Goal: Task Accomplishment & Management: Use online tool/utility

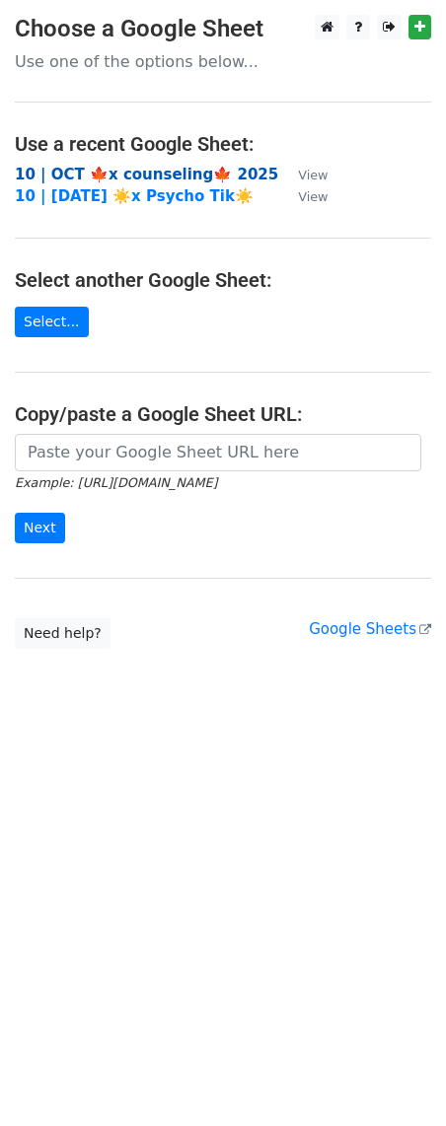
click at [104, 166] on strong "10 | OCT 🍁x counseling🍁 2025" at bounding box center [146, 175] width 263 height 18
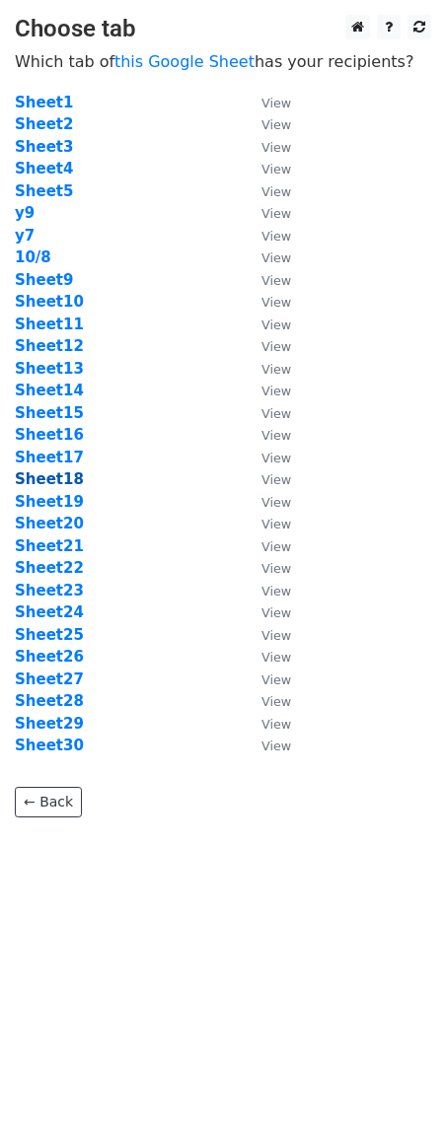
click at [70, 482] on strong "Sheet18" at bounding box center [49, 479] width 69 height 18
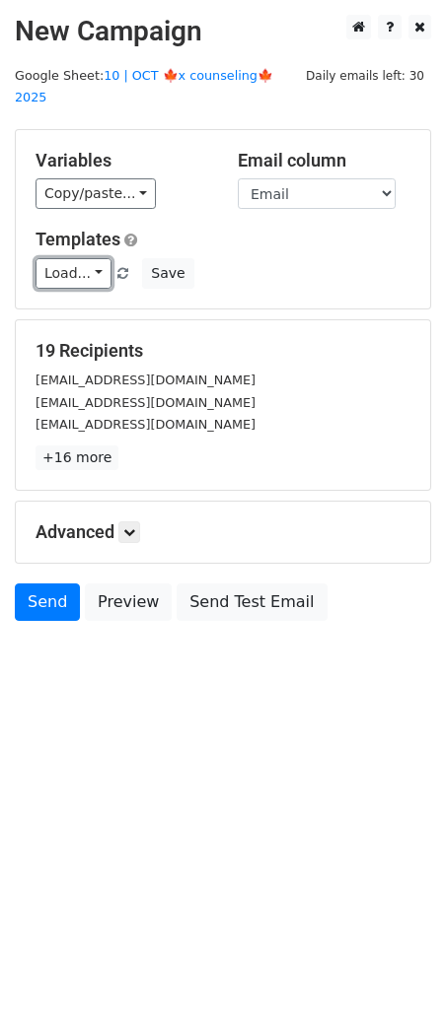
drag, startPoint x: 58, startPoint y: 243, endPoint x: 180, endPoint y: 292, distance: 131.4
click at [58, 258] on link "Load..." at bounding box center [73, 273] width 76 height 31
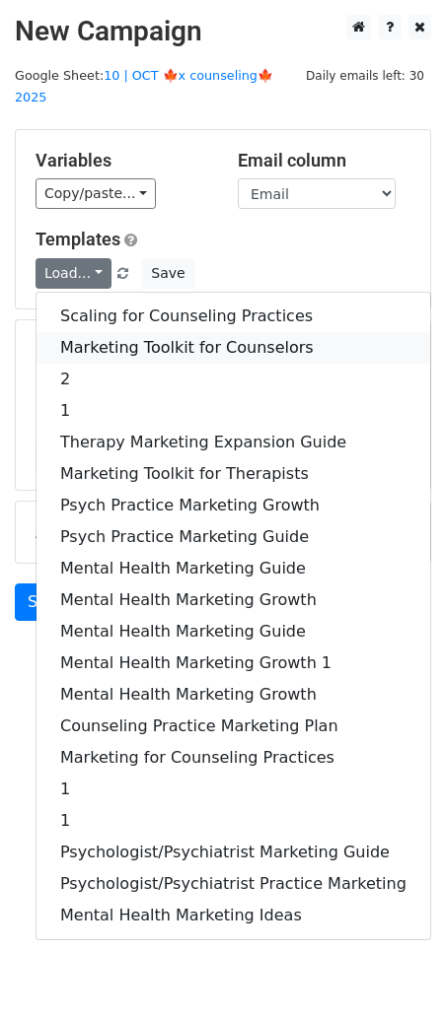
click at [196, 332] on link "Marketing Toolkit for Counselors" at bounding box center [232, 348] width 393 height 32
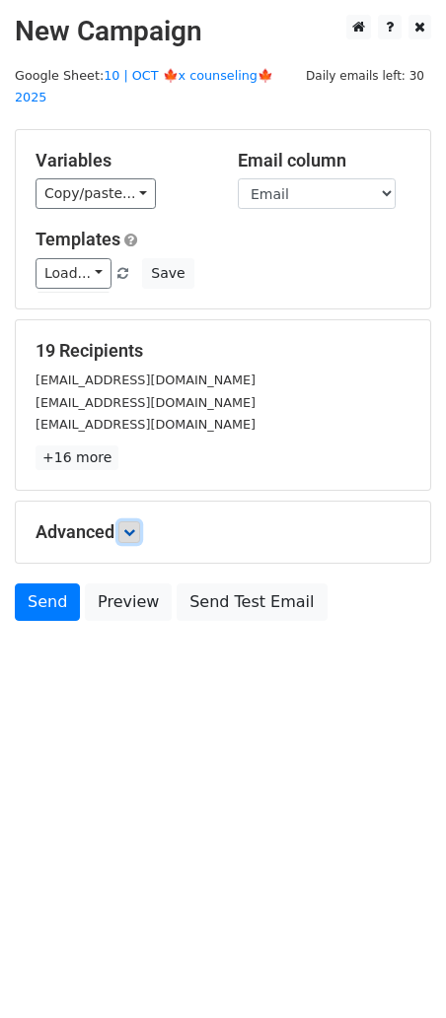
click at [127, 526] on icon at bounding box center [129, 532] width 12 height 12
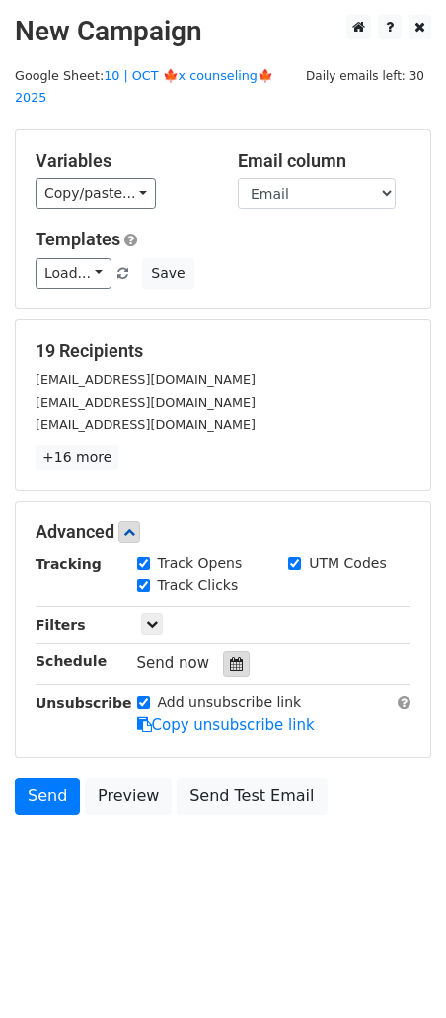
click at [240, 652] on div at bounding box center [236, 665] width 27 height 26
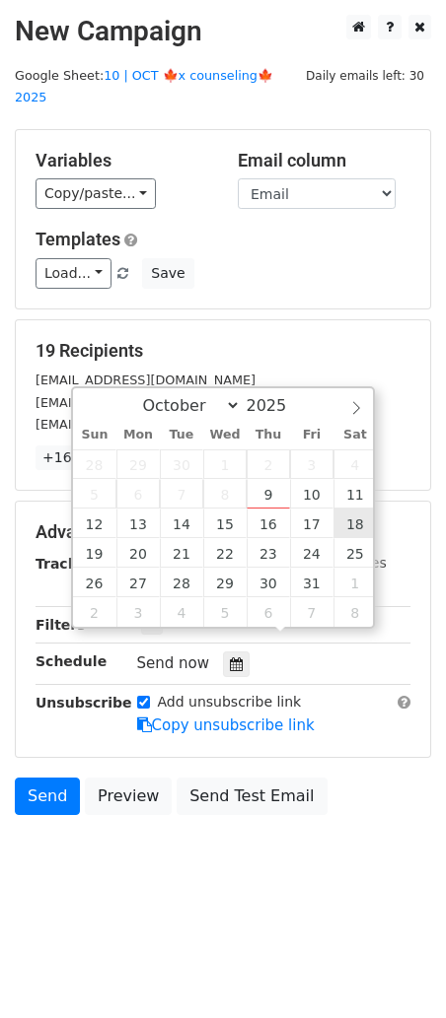
type input "2025-10-18 12:00"
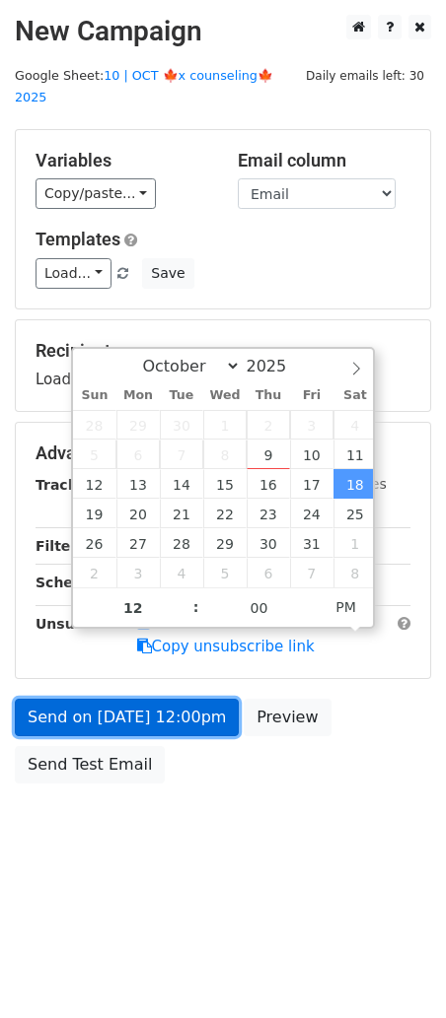
click at [184, 699] on link "Send on Oct 18 at 12:00pm" at bounding box center [127, 717] width 224 height 37
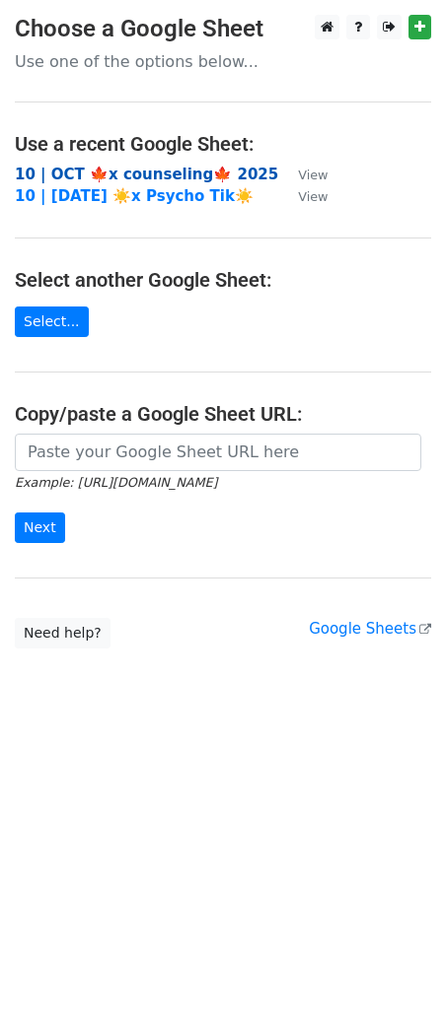
click at [107, 176] on strong "10 | OCT 🍁x counseling🍁 2025" at bounding box center [146, 175] width 263 height 18
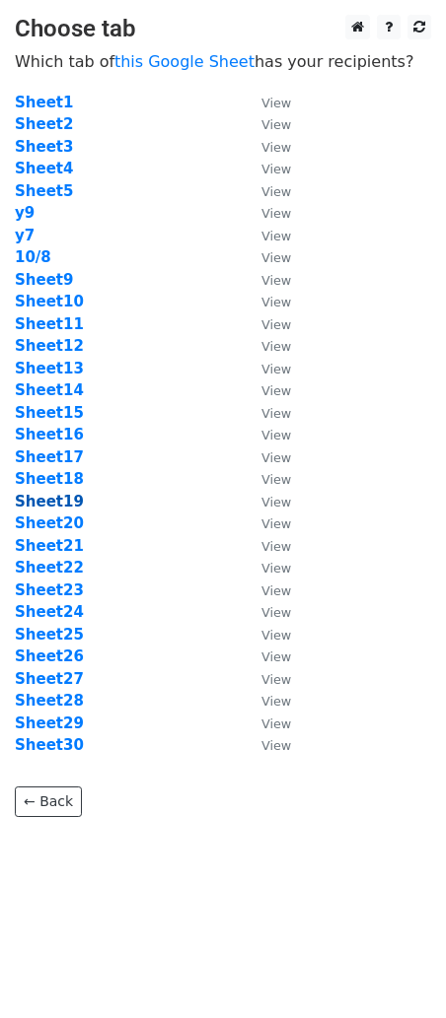
click at [54, 499] on strong "Sheet19" at bounding box center [49, 502] width 69 height 18
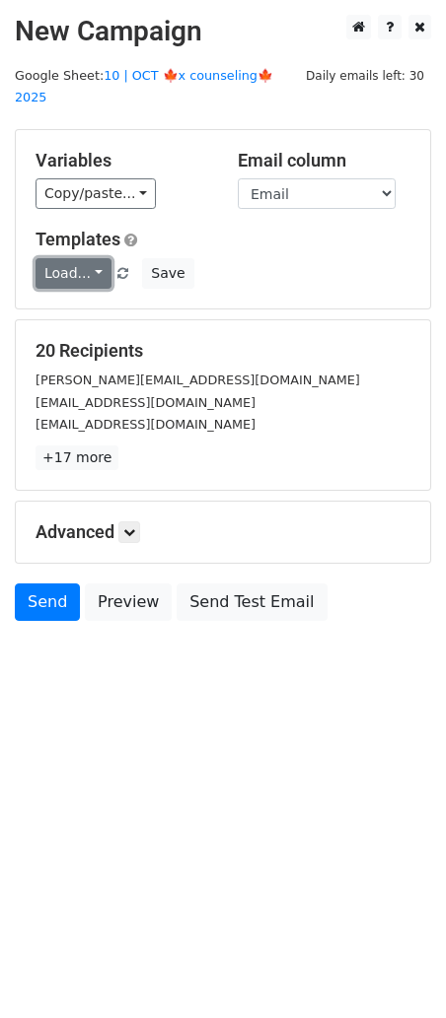
click at [80, 258] on link "Load..." at bounding box center [73, 273] width 76 height 31
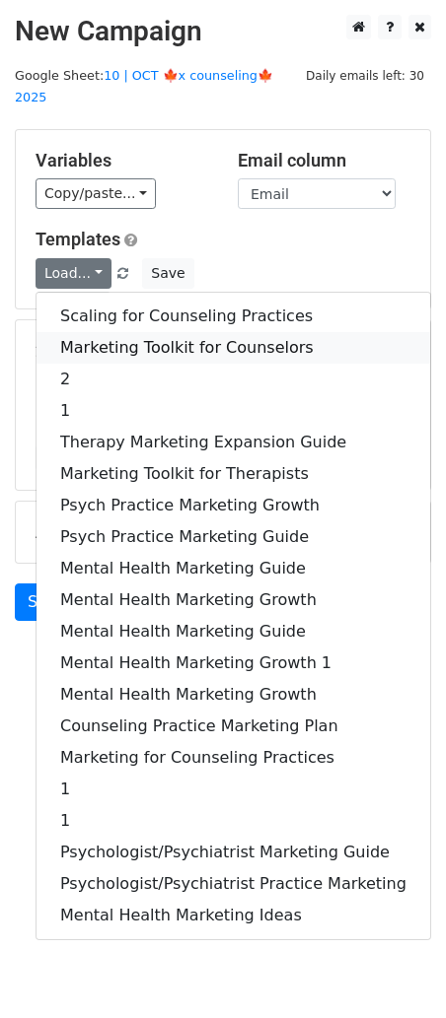
click at [131, 332] on link "Marketing Toolkit for Counselors" at bounding box center [232, 348] width 393 height 32
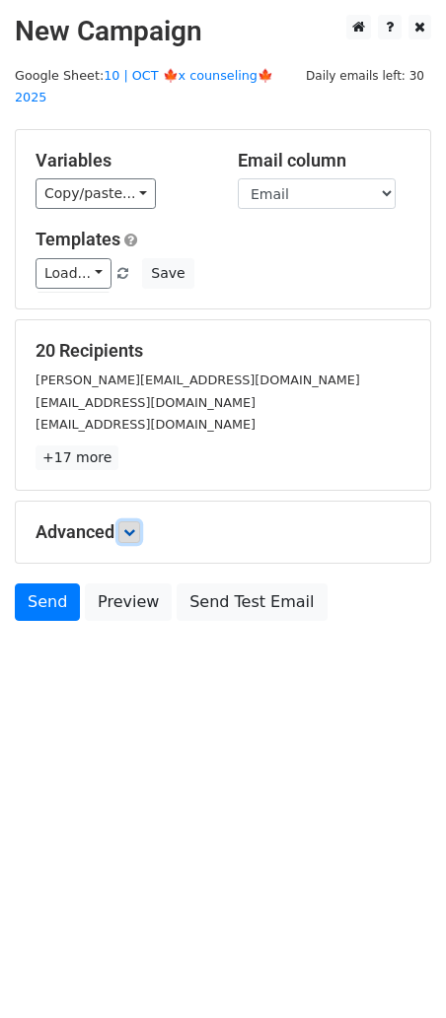
click at [133, 521] on link at bounding box center [129, 532] width 22 height 22
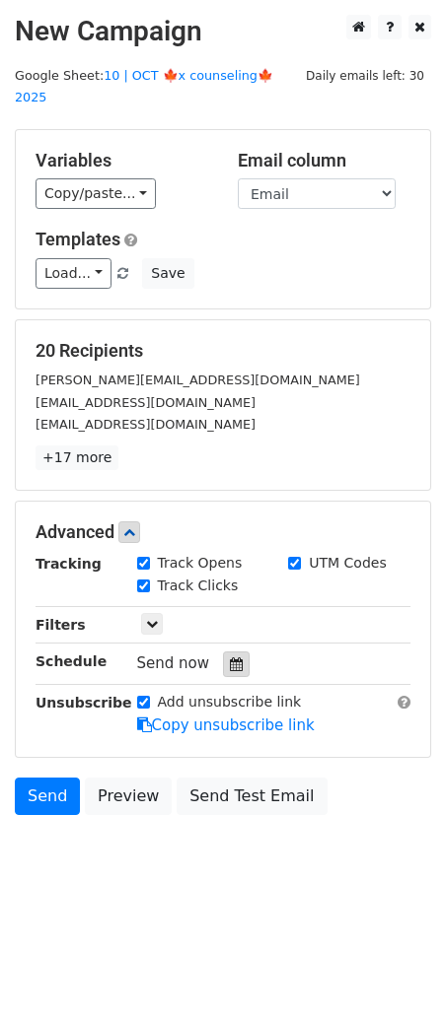
click at [230, 657] on icon at bounding box center [236, 664] width 13 height 14
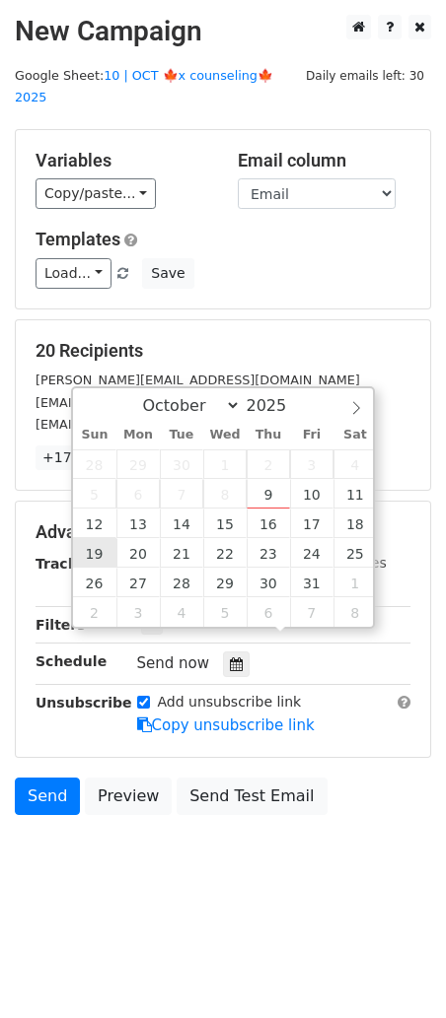
type input "2025-10-19 12:00"
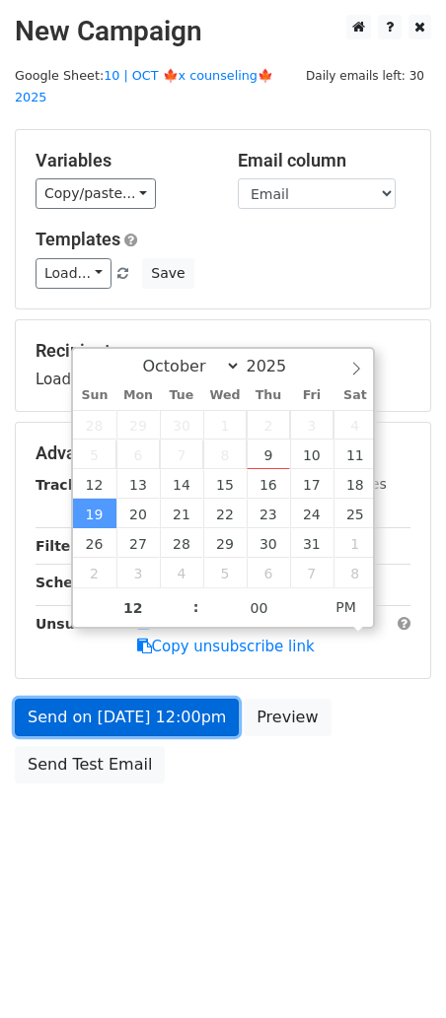
click at [113, 699] on link "Send on Oct 19 at 12:00pm" at bounding box center [127, 717] width 224 height 37
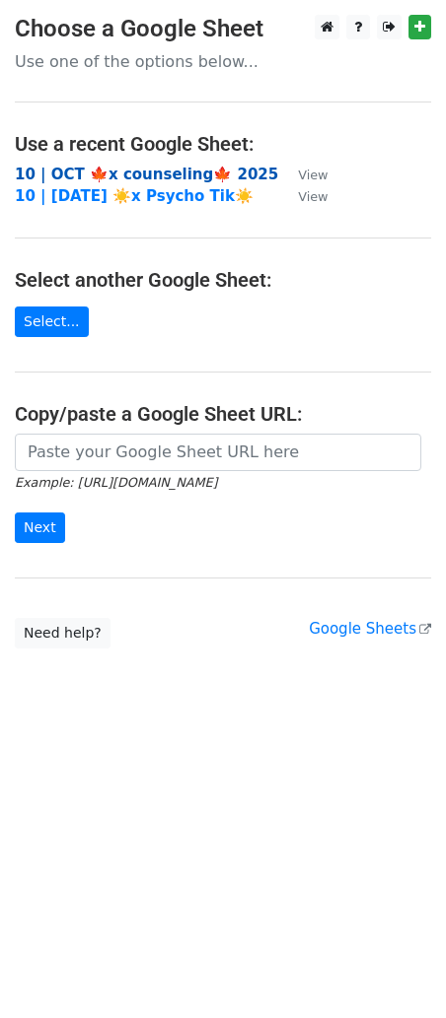
click at [156, 172] on strong "10 | OCT 🍁x counseling🍁 2025" at bounding box center [146, 175] width 263 height 18
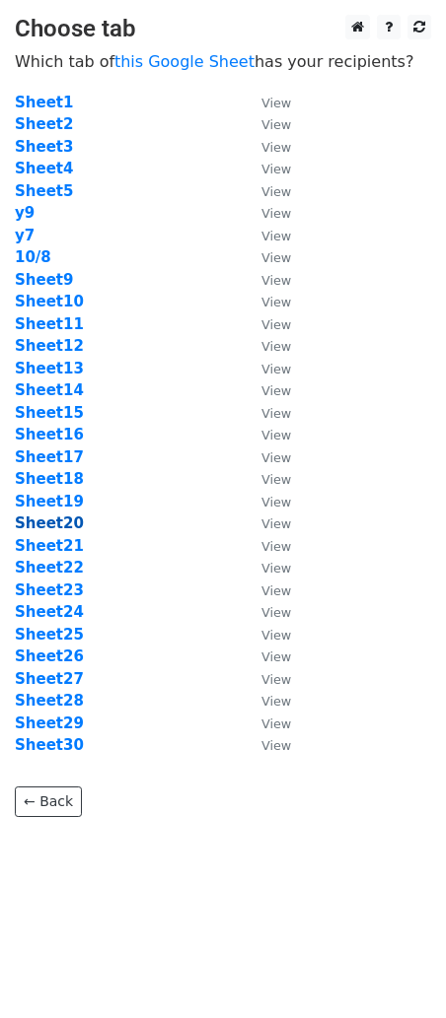
click at [64, 521] on strong "Sheet20" at bounding box center [49, 524] width 69 height 18
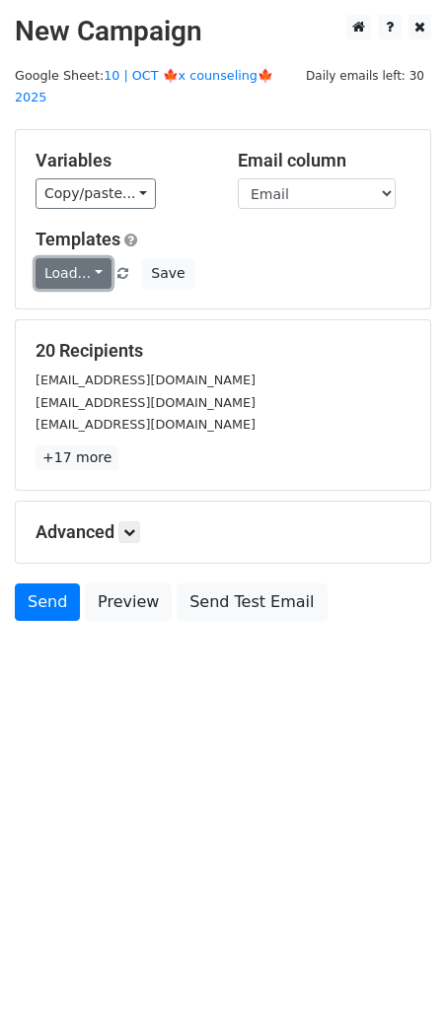
click at [89, 258] on link "Load..." at bounding box center [73, 273] width 76 height 31
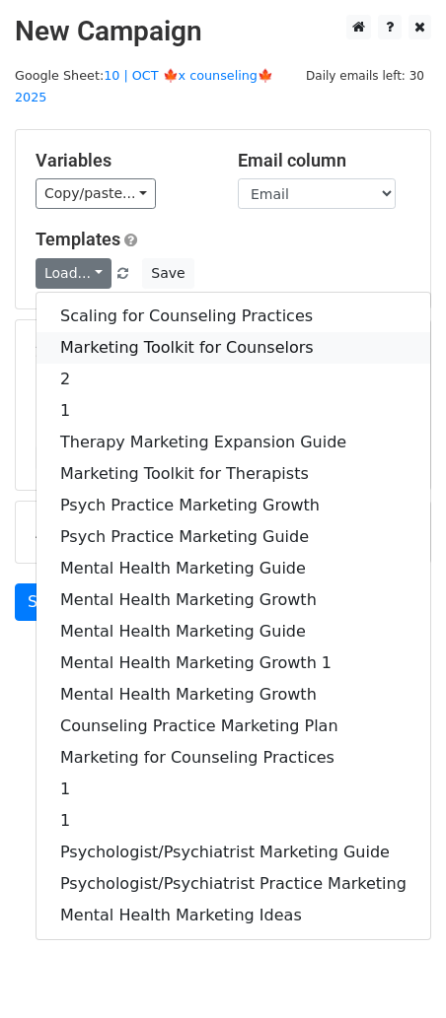
click at [158, 332] on link "Marketing Toolkit for Counselors" at bounding box center [232, 348] width 393 height 32
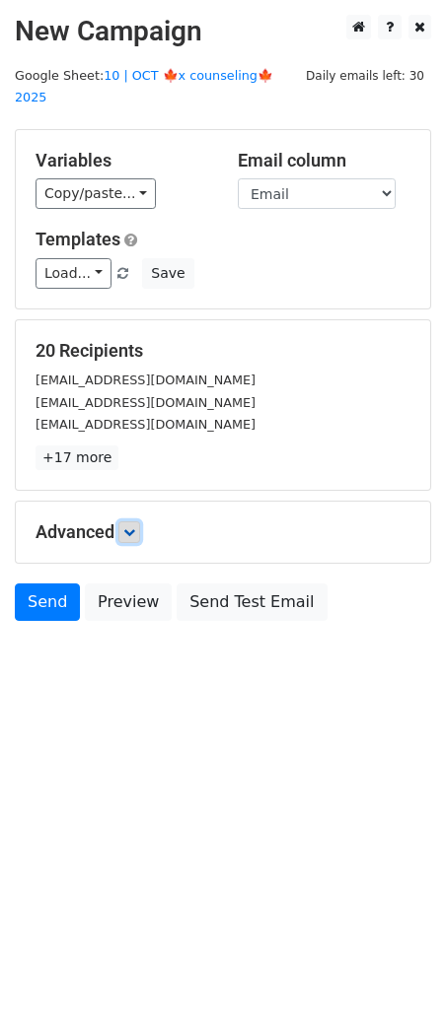
click at [135, 526] on icon at bounding box center [129, 532] width 12 height 12
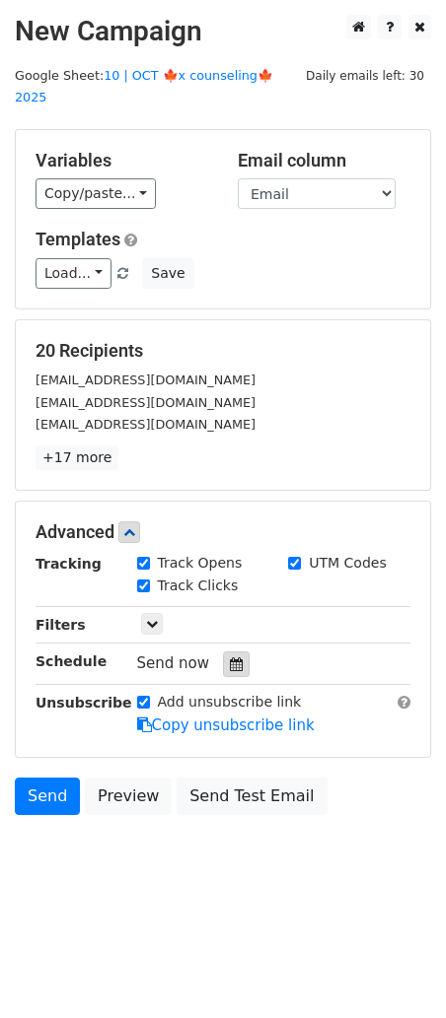
click at [229, 652] on div at bounding box center [236, 665] width 27 height 26
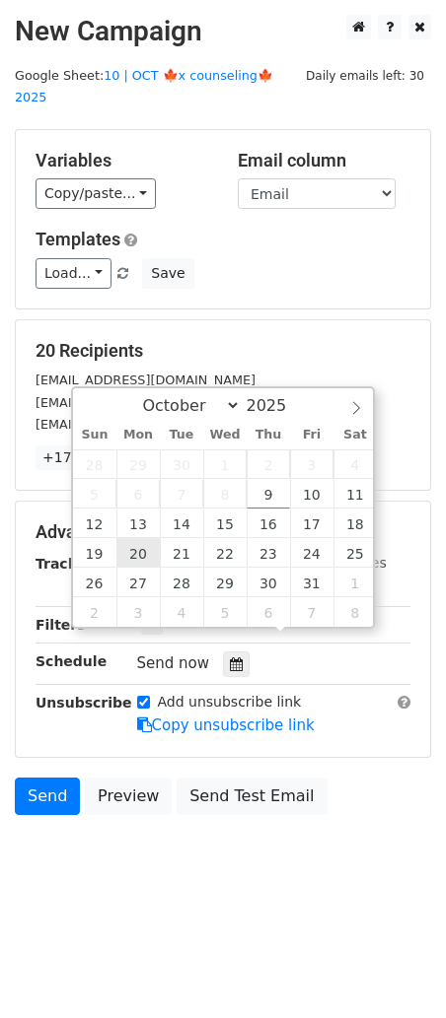
type input "2025-10-20 12:00"
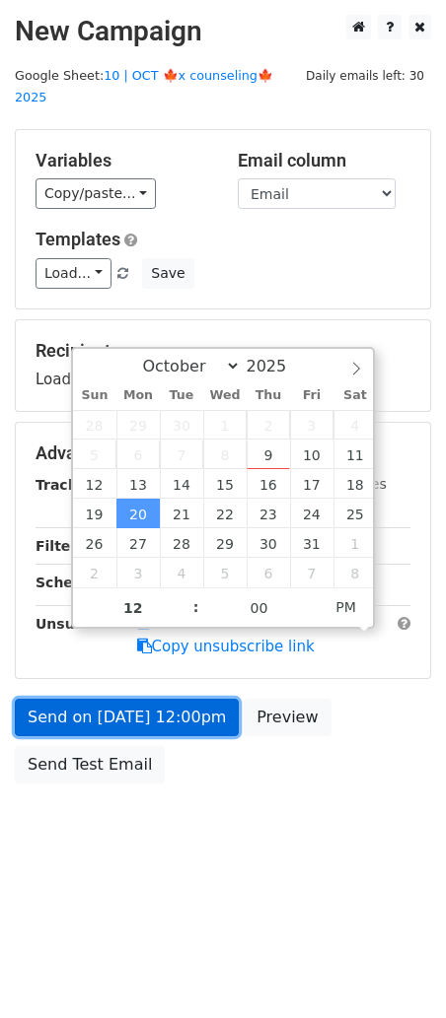
click at [142, 699] on link "Send on Oct 20 at 12:00pm" at bounding box center [127, 717] width 224 height 37
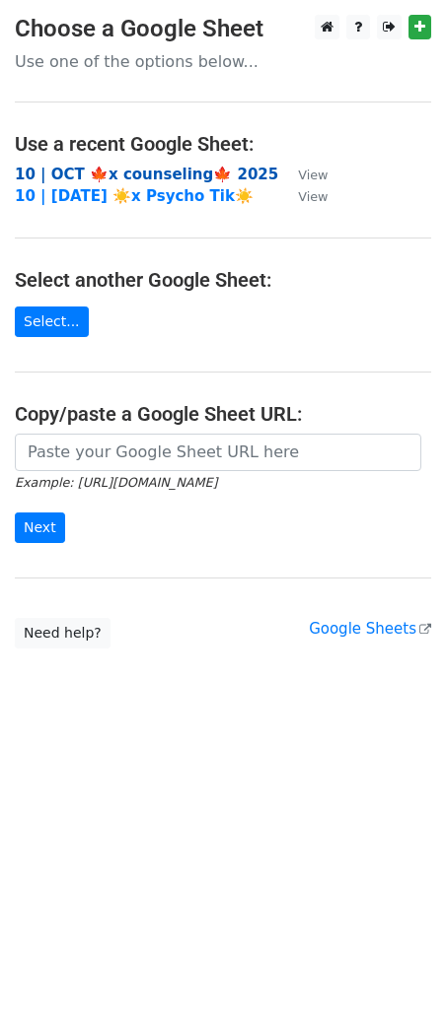
click at [141, 174] on strong "10 | OCT 🍁x counseling🍁 2025" at bounding box center [146, 175] width 263 height 18
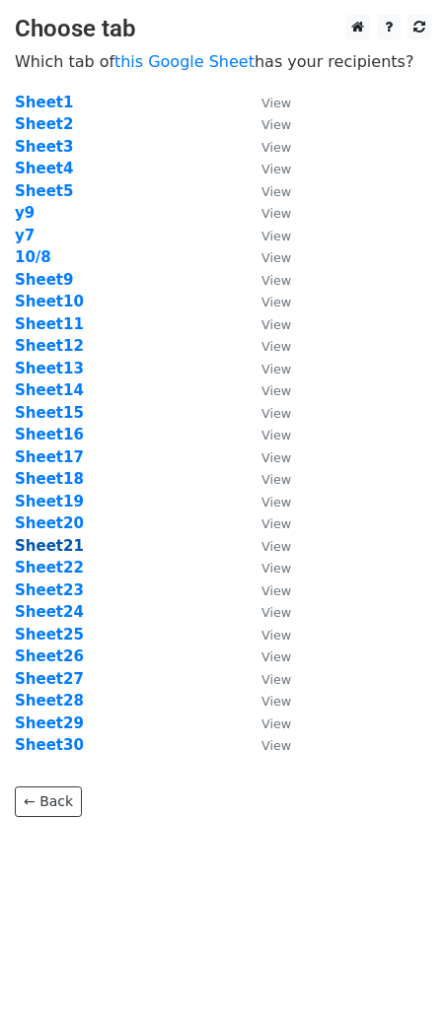
click at [54, 540] on strong "Sheet21" at bounding box center [49, 546] width 69 height 18
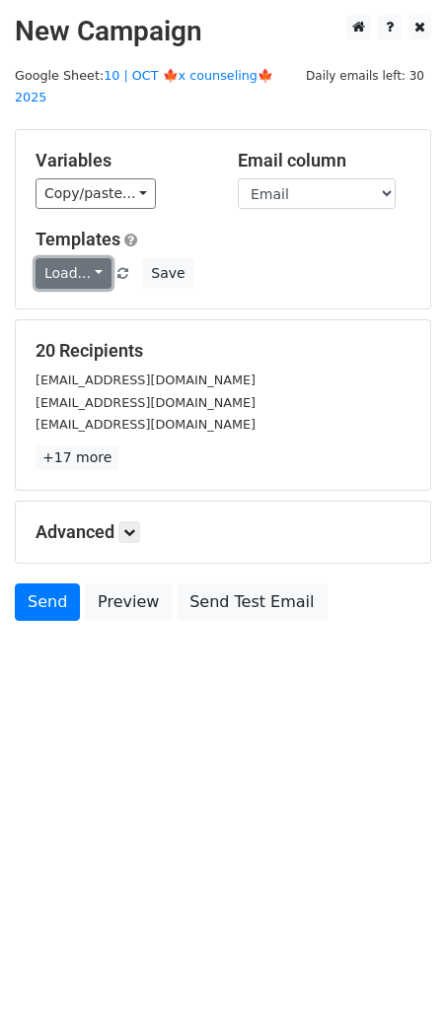
click at [65, 258] on link "Load..." at bounding box center [73, 273] width 76 height 31
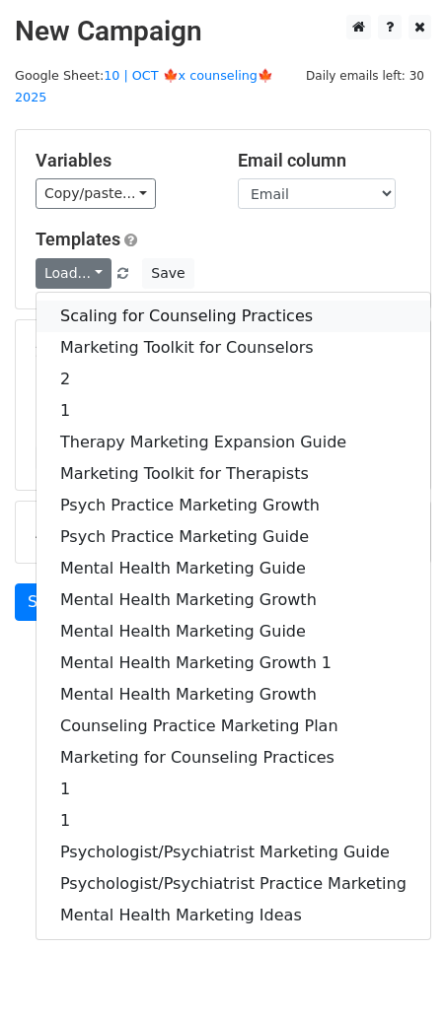
click at [116, 301] on link "Scaling for Counseling Practices" at bounding box center [232, 317] width 393 height 32
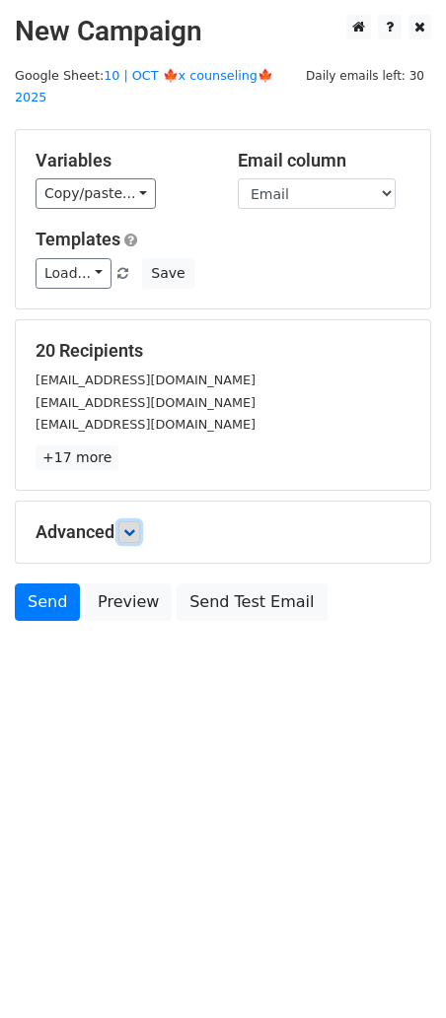
click at [132, 521] on link at bounding box center [129, 532] width 22 height 22
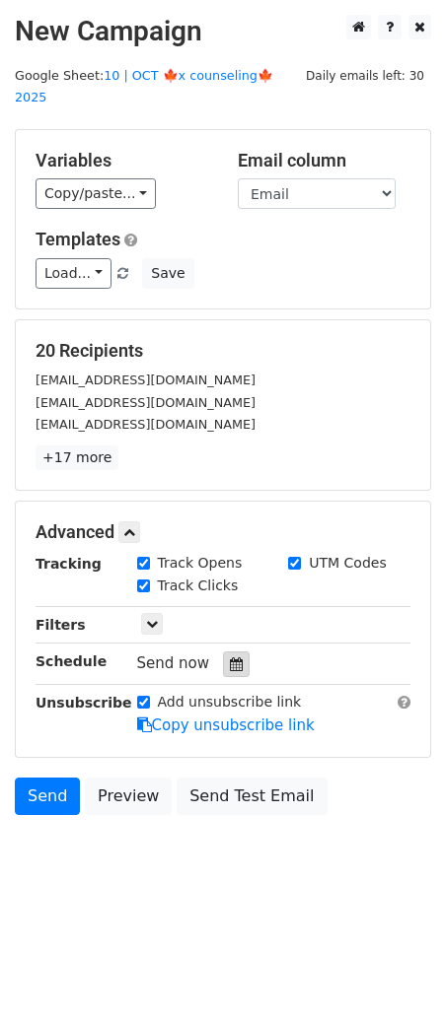
click at [230, 657] on icon at bounding box center [236, 664] width 13 height 14
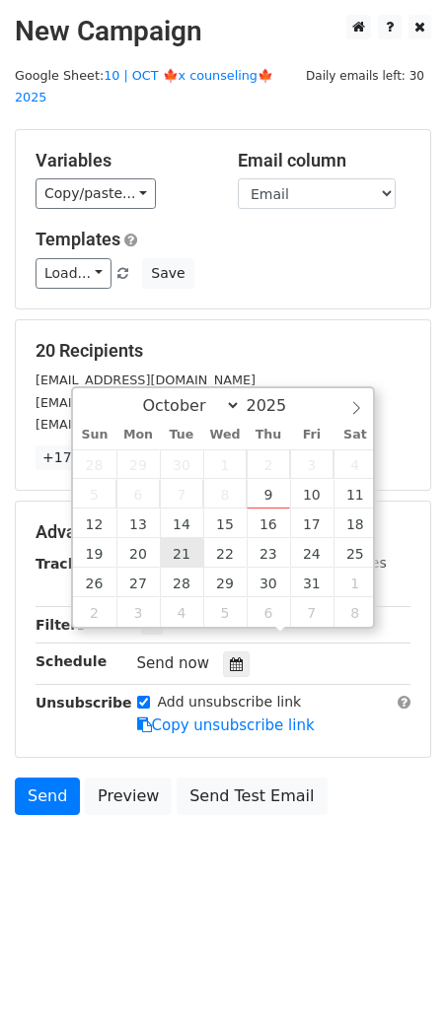
type input "2025-10-21 12:00"
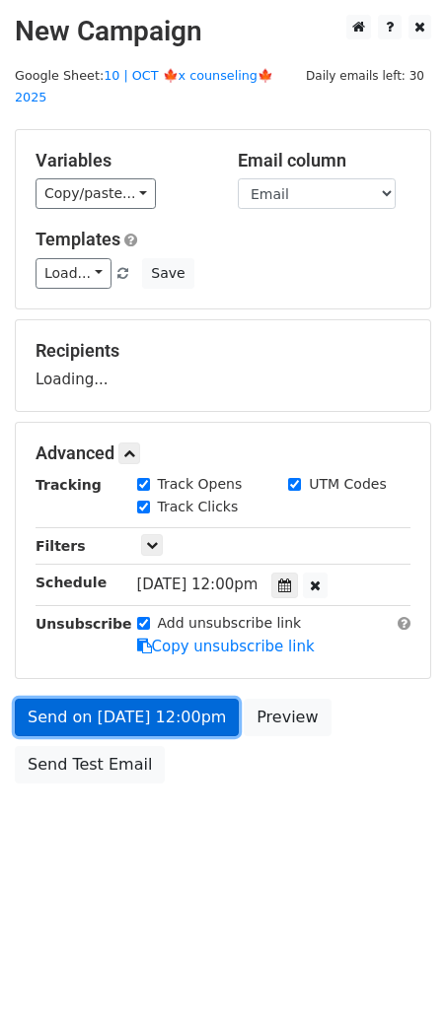
click at [159, 699] on link "Send on Oct 21 at 12:00pm" at bounding box center [127, 717] width 224 height 37
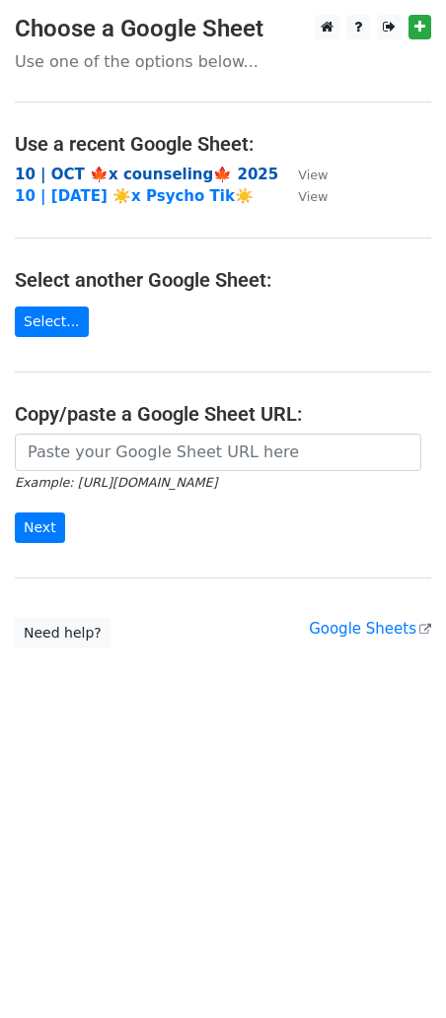
click at [172, 174] on strong "10 | OCT 🍁x counseling🍁 2025" at bounding box center [146, 175] width 263 height 18
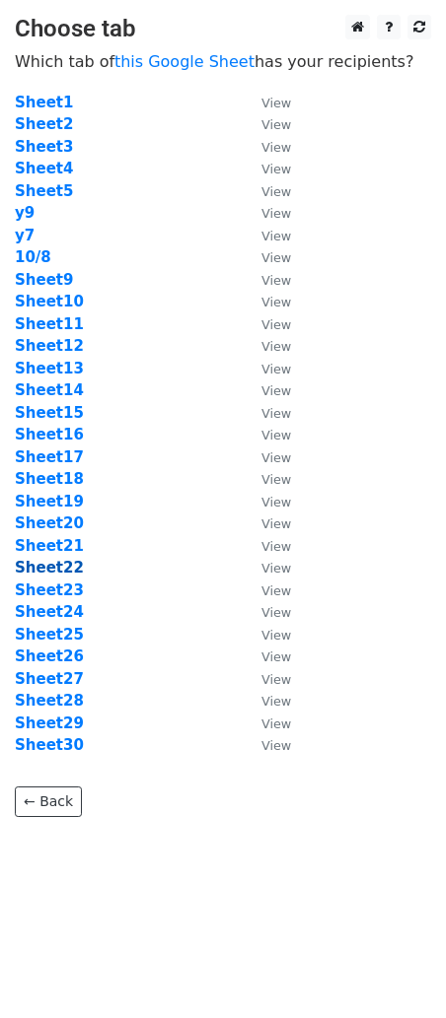
click at [54, 574] on strong "Sheet22" at bounding box center [49, 568] width 69 height 18
